Goal: Transaction & Acquisition: Register for event/course

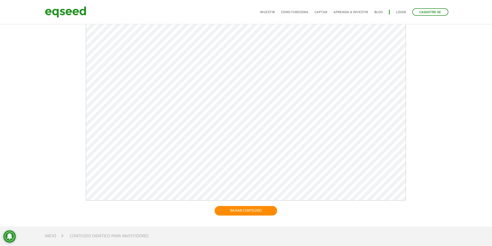
scroll to position [41, 0]
click at [63, 9] on img at bounding box center [65, 12] width 41 height 14
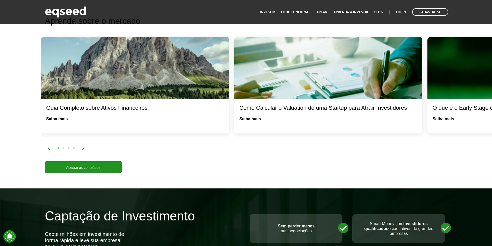
scroll to position [672, 0]
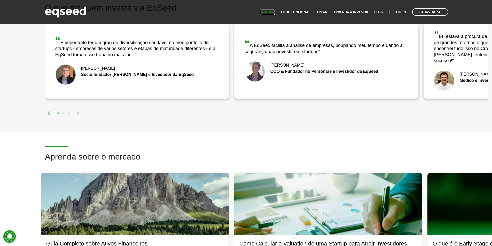
click at [274, 11] on link "Investir" at bounding box center [267, 12] width 15 height 3
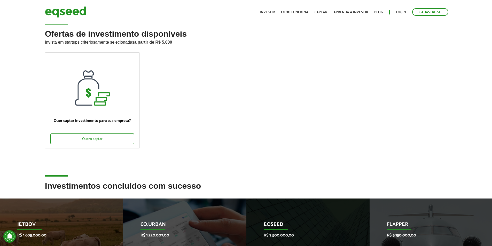
scroll to position [129, 0]
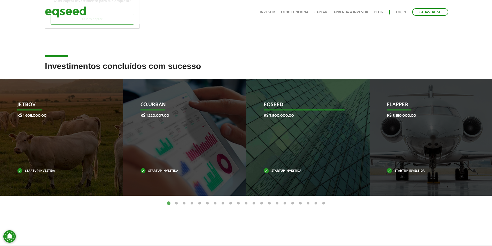
click at [274, 132] on div "EqSeed R$ 7.500.000,00 Startup investida" at bounding box center [305, 137] width 116 height 117
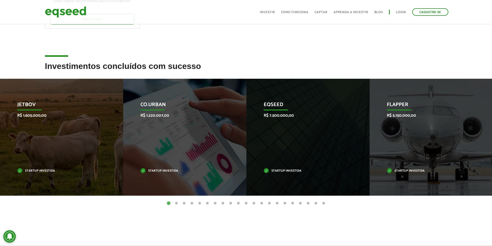
click at [177, 204] on button "2" at bounding box center [176, 203] width 5 height 5
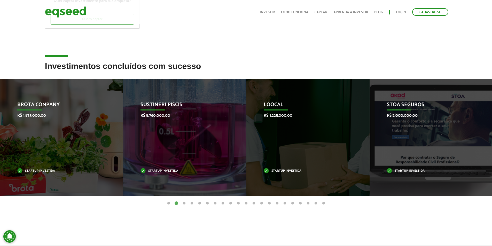
click at [186, 203] on button "3" at bounding box center [184, 203] width 5 height 5
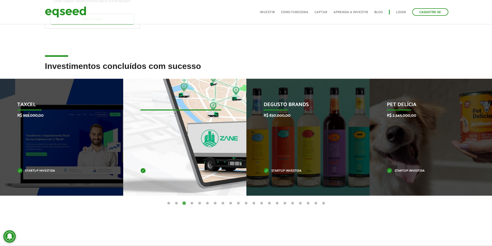
click at [194, 123] on div "Zane R$ 455.000,00 Startup investida" at bounding box center [181, 137] width 116 height 117
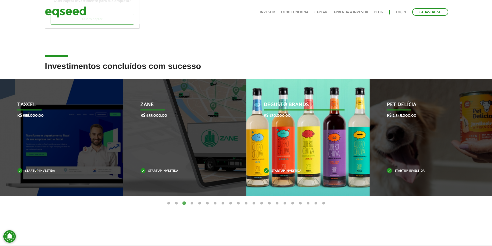
click at [268, 124] on div "Degusto Brands R$ 830.000,00 Startup investida" at bounding box center [305, 137] width 116 height 117
click at [273, 103] on p "Degusto Brands" at bounding box center [304, 106] width 81 height 9
click at [272, 112] on div "Degusto Brands R$ 830.000,00 Startup investida" at bounding box center [305, 137] width 116 height 117
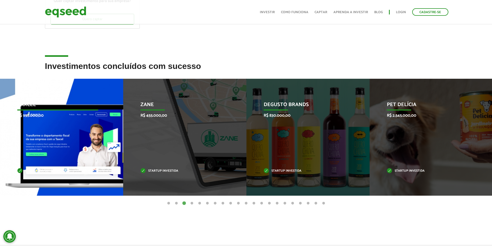
drag, startPoint x: 267, startPoint y: 119, endPoint x: 93, endPoint y: 127, distance: 174.4
click at [265, 120] on div "Degusto Brands R$ 830.000,00 Startup investida" at bounding box center [305, 137] width 116 height 117
click at [24, 106] on p "Taxcel" at bounding box center [57, 106] width 81 height 9
click at [28, 103] on p "Taxcel" at bounding box center [57, 106] width 81 height 9
drag, startPoint x: 28, startPoint y: 115, endPoint x: 33, endPoint y: 142, distance: 28.1
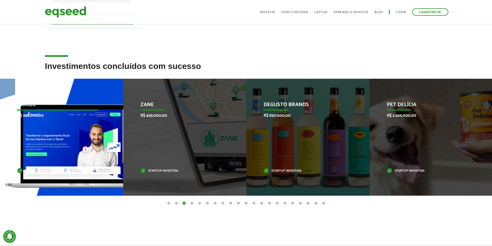
click at [28, 117] on p "R$ 955.000,00" at bounding box center [57, 115] width 81 height 5
click at [40, 179] on div "Taxcel R$ 955.000,00 Startup investida" at bounding box center [58, 137] width 116 height 117
click at [20, 171] on p "Startup investida" at bounding box center [57, 171] width 81 height 3
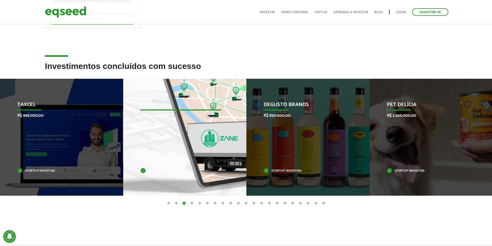
drag, startPoint x: 73, startPoint y: 170, endPoint x: 191, endPoint y: 161, distance: 118.7
click at [75, 170] on p "Startup investida" at bounding box center [57, 171] width 81 height 3
click at [174, 175] on div "Zane R$ 455.000,00 Startup investida" at bounding box center [181, 137] width 116 height 117
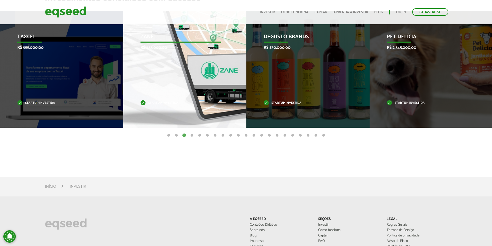
scroll to position [122, 0]
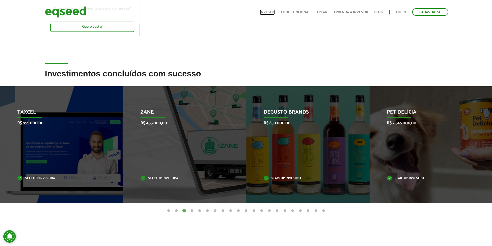
click at [270, 11] on link "Investir" at bounding box center [267, 12] width 15 height 3
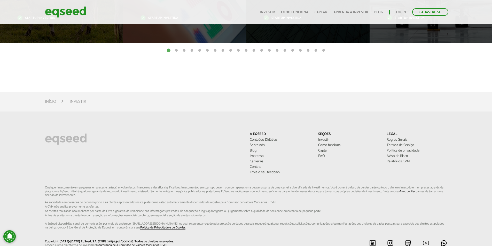
scroll to position [329, 0]
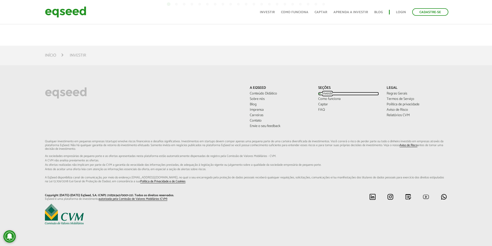
click at [324, 94] on link "Investir" at bounding box center [349, 94] width 61 height 4
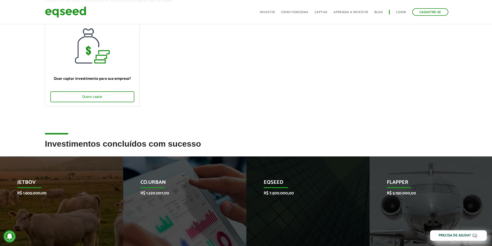
scroll to position [52, 0]
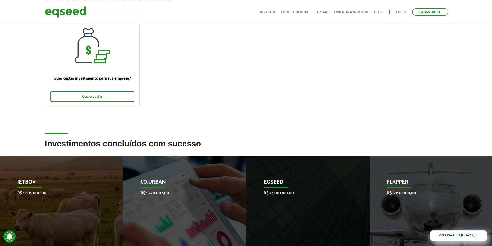
click at [407, 11] on ul "Início Investir Como funciona Captar Aprenda a investir Blog Login Cadastre-se" at bounding box center [354, 11] width 194 height 7
click at [403, 12] on link "Login" at bounding box center [401, 12] width 10 height 3
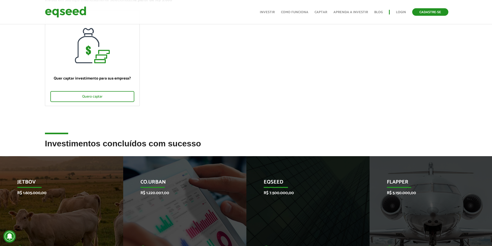
click at [427, 12] on link "Cadastre-se" at bounding box center [431, 11] width 36 height 7
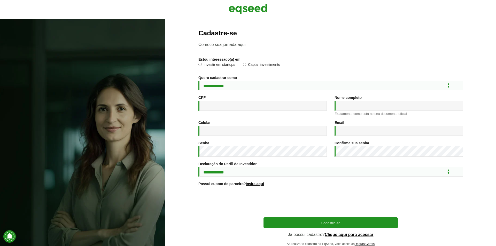
click at [222, 86] on select "**********" at bounding box center [331, 86] width 265 height 10
click at [236, 73] on div "**********" at bounding box center [331, 137] width 265 height 217
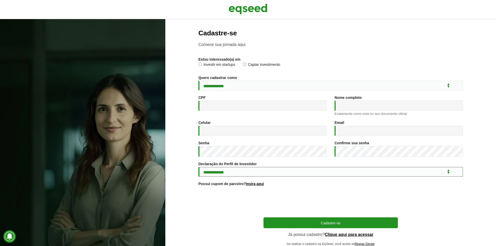
click at [203, 173] on select "**********" at bounding box center [331, 172] width 265 height 10
click at [222, 177] on select "**********" at bounding box center [331, 172] width 265 height 10
click at [208, 66] on label "Investir em startups" at bounding box center [217, 65] width 37 height 5
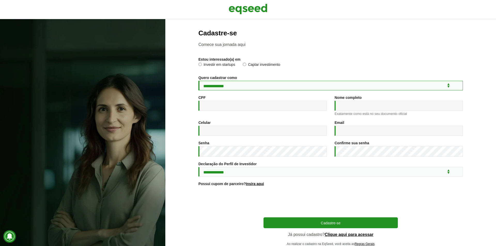
click at [219, 87] on select "**********" at bounding box center [331, 86] width 265 height 10
select select "***"
click at [199, 81] on select "**********" at bounding box center [331, 86] width 265 height 10
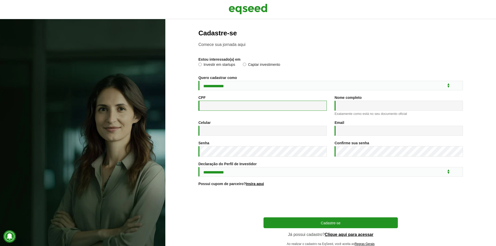
click at [216, 109] on input "CPF *" at bounding box center [263, 106] width 128 height 10
type input "**********"
click at [346, 103] on div "Nome completo * Exatamente como está no seu documento oficial" at bounding box center [399, 106] width 128 height 20
click at [352, 114] on div "Nome completo * Exatamente como está no seu documento oficial" at bounding box center [399, 106] width 128 height 20
click at [353, 109] on input "Nome completo *" at bounding box center [399, 106] width 128 height 10
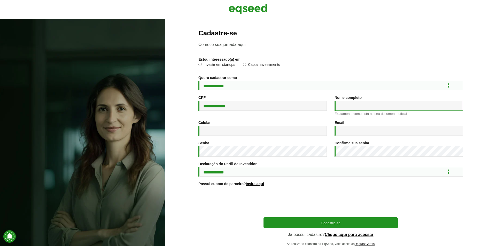
click at [353, 109] on input "Nome completo *" at bounding box center [399, 106] width 128 height 10
type input "**********"
click at [206, 145] on label "Senha *" at bounding box center [204, 143] width 11 height 4
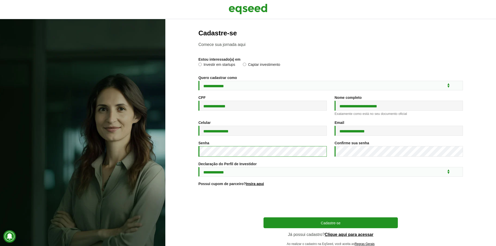
click at [190, 161] on section "**********" at bounding box center [331, 140] width 310 height 222
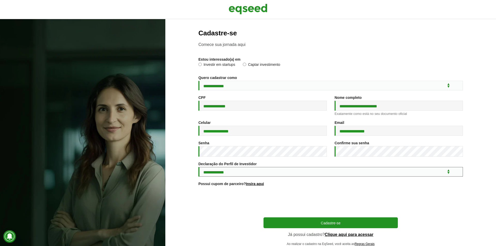
drag, startPoint x: 205, startPoint y: 176, endPoint x: 208, endPoint y: 178, distance: 3.8
click at [205, 176] on select "**********" at bounding box center [331, 172] width 265 height 10
select select "***"
click at [199, 171] on select "**********" at bounding box center [331, 172] width 265 height 10
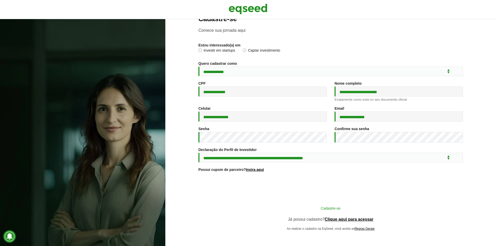
scroll to position [19, 0]
click at [337, 208] on button "Cadastre-se" at bounding box center [331, 208] width 134 height 10
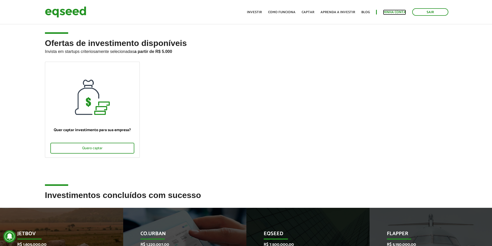
click at [398, 11] on link "Minha conta" at bounding box center [394, 12] width 23 height 3
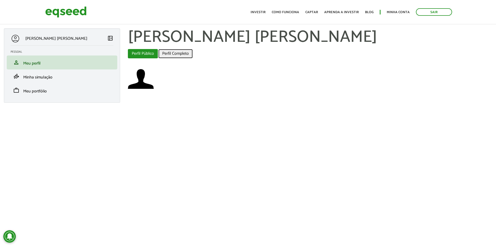
click at [183, 52] on link "Perfil Completo" at bounding box center [175, 53] width 34 height 9
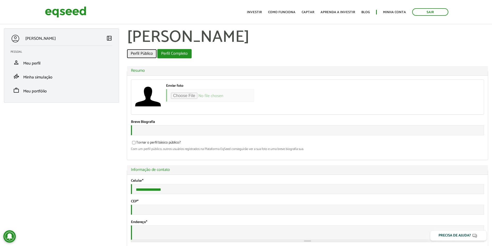
click at [136, 51] on link "Perfil Público" at bounding box center [142, 53] width 30 height 9
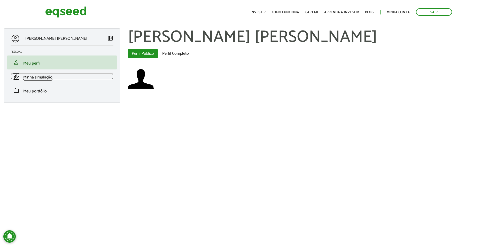
click at [28, 76] on span "Minha simulação" at bounding box center [37, 77] width 29 height 7
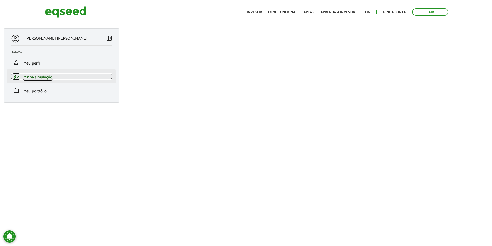
click at [36, 74] on span "Minha simulação" at bounding box center [37, 77] width 29 height 7
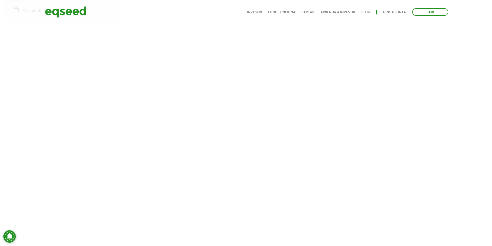
scroll to position [83, 0]
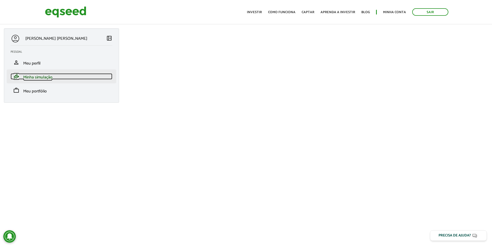
click at [33, 80] on span "Minha simulação" at bounding box center [37, 77] width 29 height 7
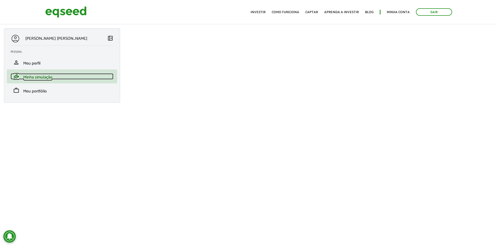
click at [33, 80] on span "Minha simulação" at bounding box center [37, 77] width 29 height 7
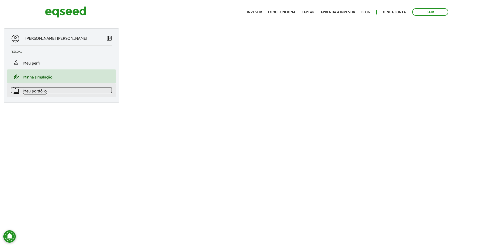
click at [22, 90] on link "work Meu portfólio" at bounding box center [62, 90] width 102 height 6
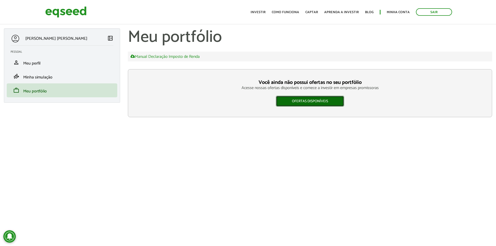
click at [315, 97] on link "Ofertas disponíveis" at bounding box center [310, 101] width 68 height 11
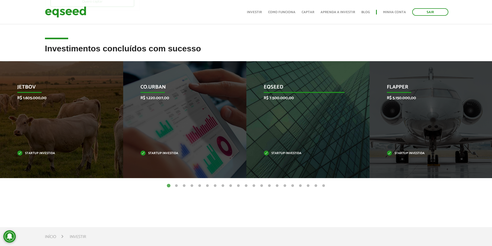
scroll to position [155, 0]
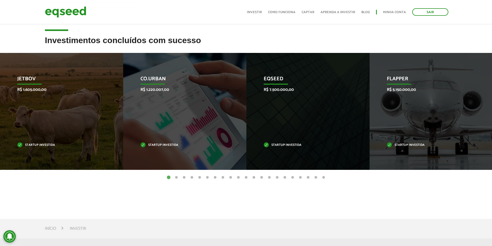
drag, startPoint x: 473, startPoint y: 137, endPoint x: 47, endPoint y: 196, distance: 430.7
click at [34, 192] on article "Investimentos concluídos com sucesso Invoop R$ 250.000,00 Startup investida Pro…" at bounding box center [246, 122] width 492 height 173
click at [328, 175] on ul "1 2 3 4 5 6 7 8 9 10 11 12 13 14 15 16 17 18 19 20 21" at bounding box center [246, 178] width 492 height 6
click at [328, 179] on ul "1 2 3 4 5 6 7 8 9 10 11 12 13 14 15 16 17 18 19 20 21" at bounding box center [246, 178] width 492 height 6
click at [324, 178] on button "21" at bounding box center [323, 177] width 5 height 5
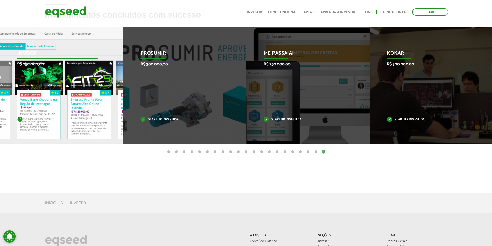
scroll to position [181, 0]
click at [54, 79] on div "Invoop R$ 250.000,00 Startup investida" at bounding box center [58, 85] width 116 height 117
click at [52, 89] on div "Invoop R$ 250.000,00 Startup investida" at bounding box center [58, 85] width 116 height 117
click at [52, 86] on div "Invoop R$ 250.000,00 Startup investida" at bounding box center [58, 85] width 116 height 117
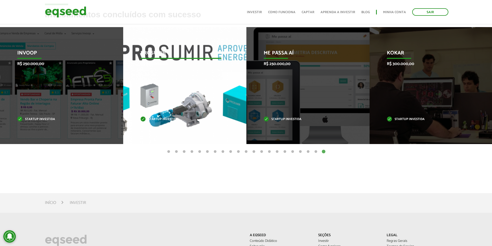
click at [193, 79] on div "Prosumir R$ 300.000,00 Startup investida" at bounding box center [181, 85] width 116 height 117
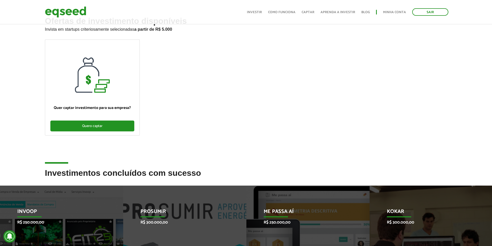
scroll to position [0, 0]
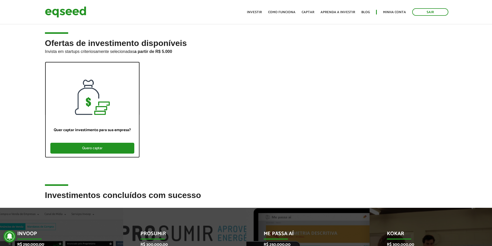
click at [93, 151] on div "Quero captar" at bounding box center [92, 148] width 84 height 11
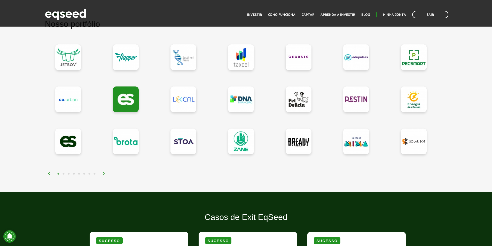
scroll to position [439, 0]
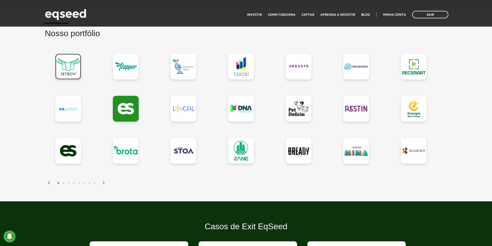
click at [62, 63] on link at bounding box center [68, 67] width 26 height 26
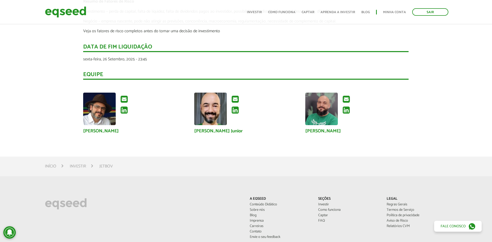
scroll to position [1008, 0]
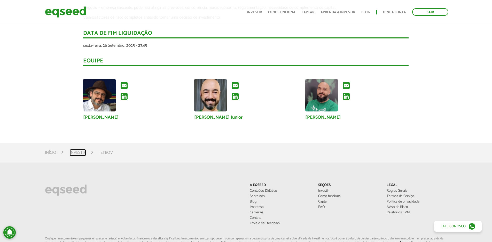
click at [80, 153] on link "Investir" at bounding box center [78, 153] width 16 height 4
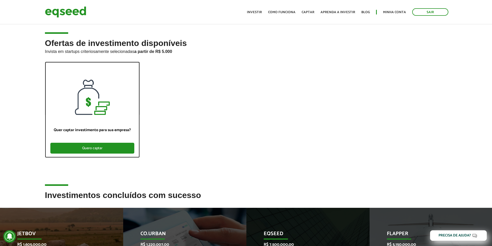
click at [124, 149] on div "Quero captar" at bounding box center [92, 148] width 84 height 11
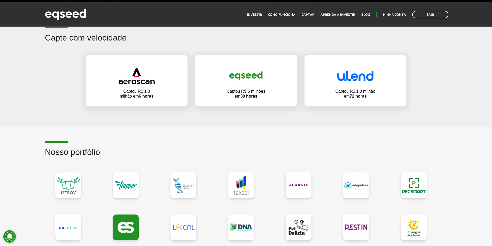
scroll to position [336, 0]
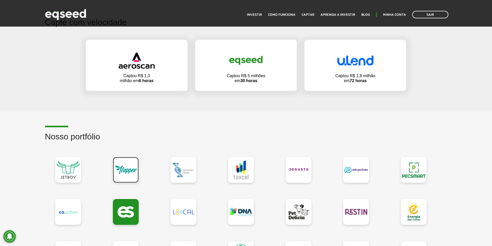
click at [129, 173] on link at bounding box center [126, 170] width 26 height 26
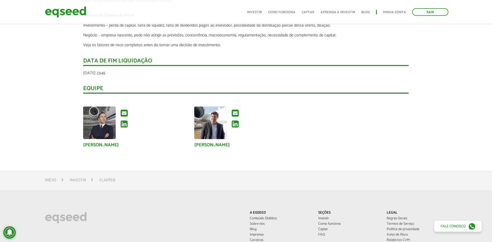
scroll to position [776, 0]
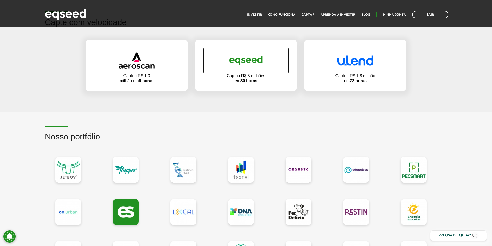
click at [250, 72] on link at bounding box center [246, 61] width 86 height 26
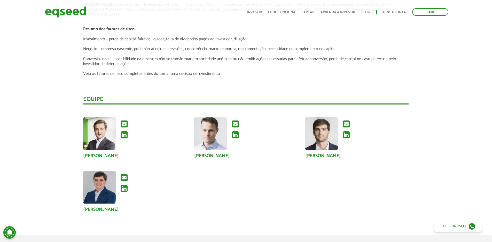
scroll to position [853, 0]
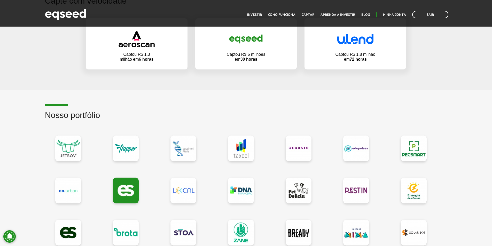
scroll to position [284, 0]
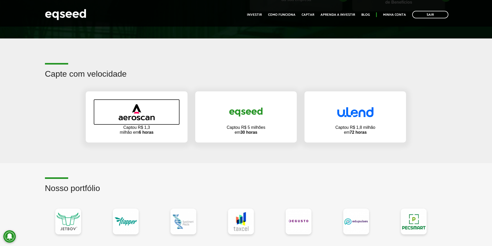
click at [127, 118] on img at bounding box center [137, 112] width 36 height 16
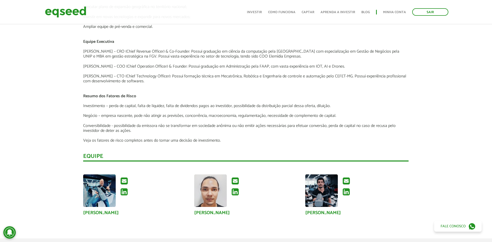
scroll to position [698, 0]
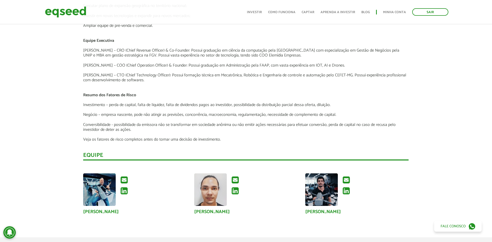
click at [131, 131] on p "Conversibilidade - possibilidade da emissora não se transformar em sociedade an…" at bounding box center [246, 128] width 326 height 10
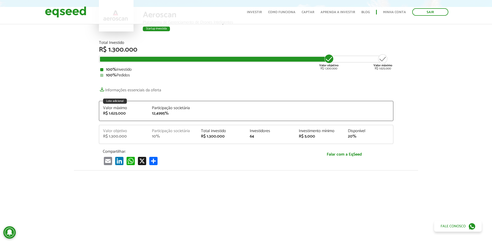
scroll to position [0, 0]
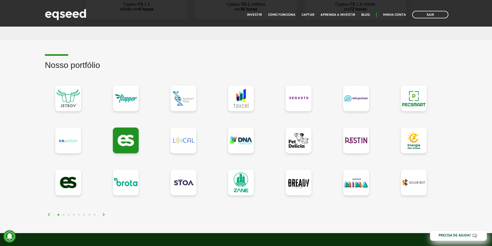
scroll to position [439, 0]
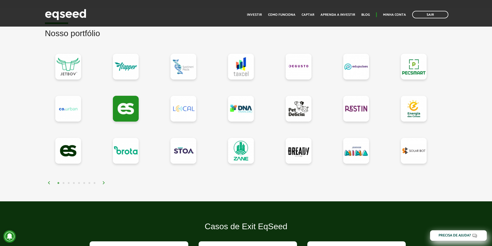
click at [103, 184] on img at bounding box center [103, 182] width 3 height 3
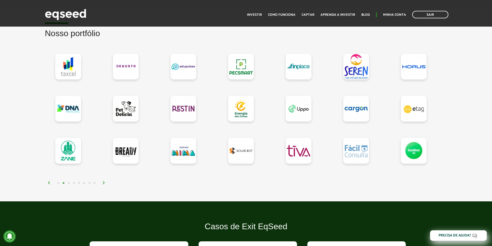
click at [103, 184] on img at bounding box center [103, 182] width 3 height 3
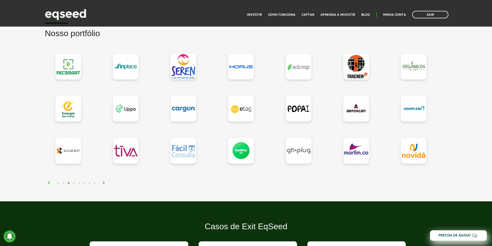
click at [103, 184] on img at bounding box center [103, 182] width 3 height 3
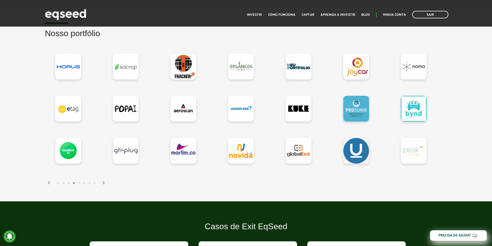
click at [103, 184] on img at bounding box center [103, 182] width 3 height 3
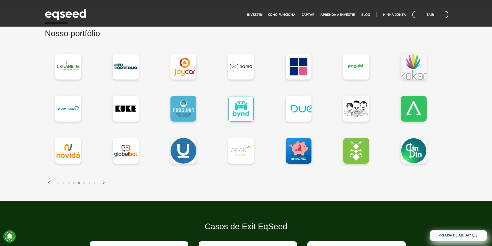
click at [103, 184] on img at bounding box center [103, 182] width 3 height 3
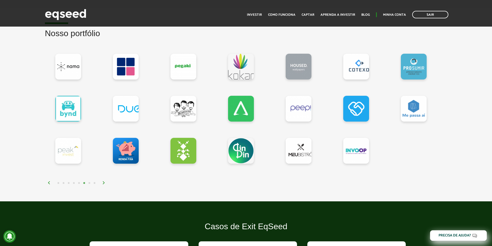
click at [103, 184] on img at bounding box center [103, 182] width 3 height 3
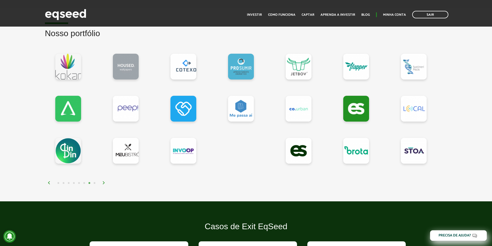
click at [103, 184] on img at bounding box center [103, 182] width 3 height 3
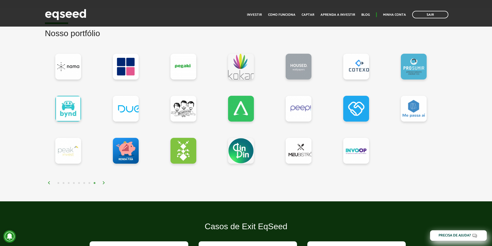
click at [103, 184] on img at bounding box center [103, 182] width 3 height 3
